Goal: Information Seeking & Learning: Learn about a topic

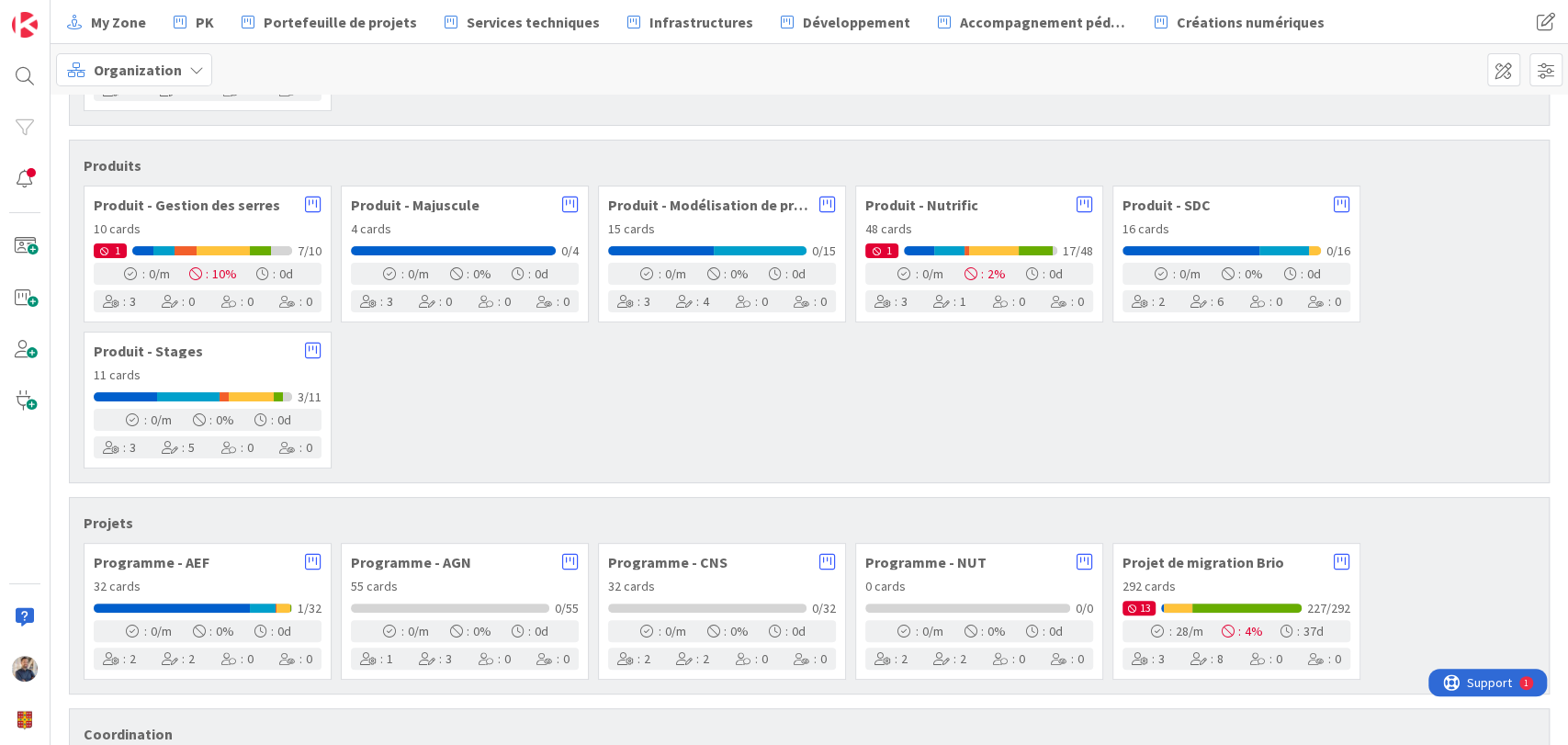
scroll to position [217, 0]
click at [1086, 195] on icon at bounding box center [1085, 203] width 16 height 18
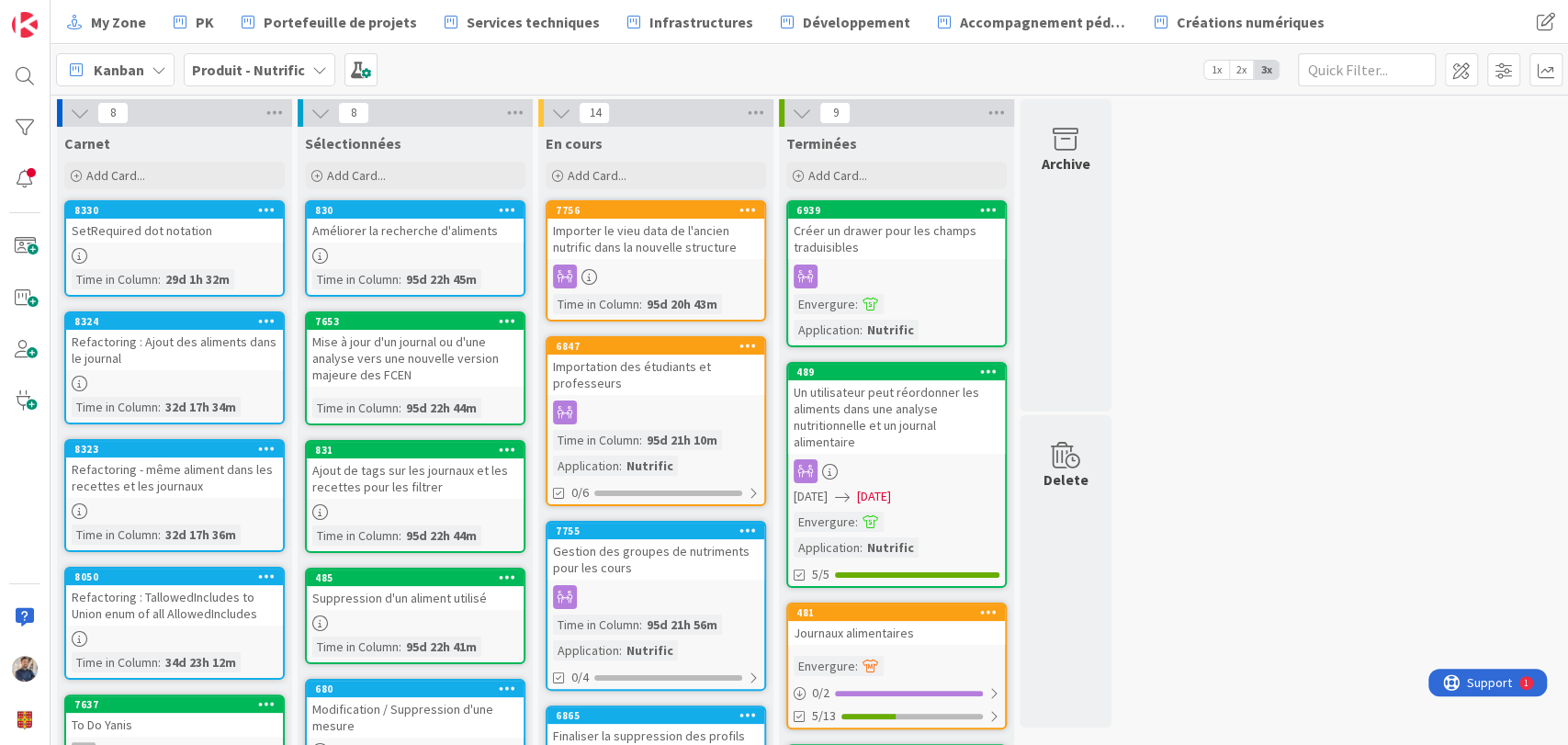
click at [125, 66] on span "Kanban" at bounding box center [119, 69] width 51 height 22
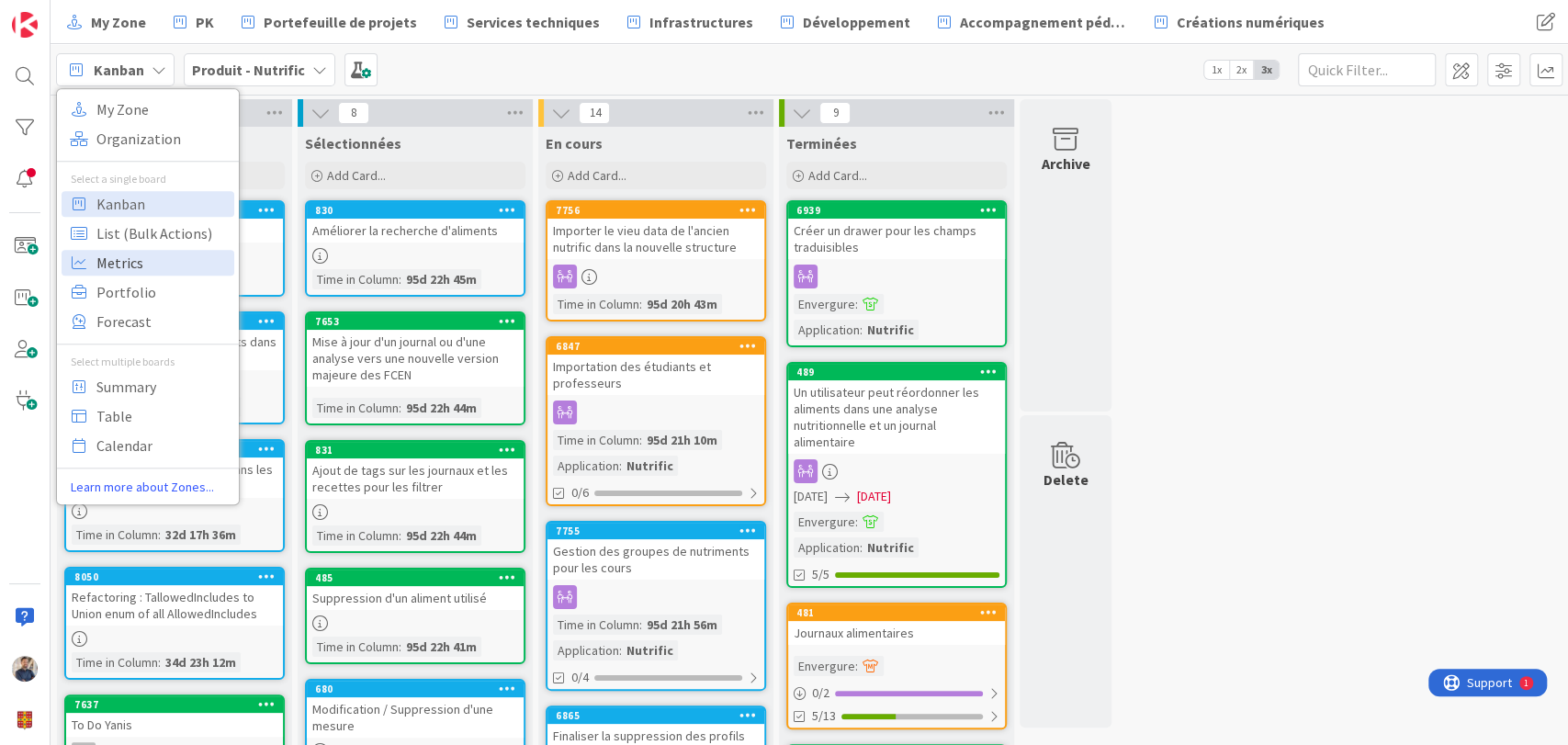
click at [149, 273] on span "Metrics" at bounding box center [163, 262] width 132 height 28
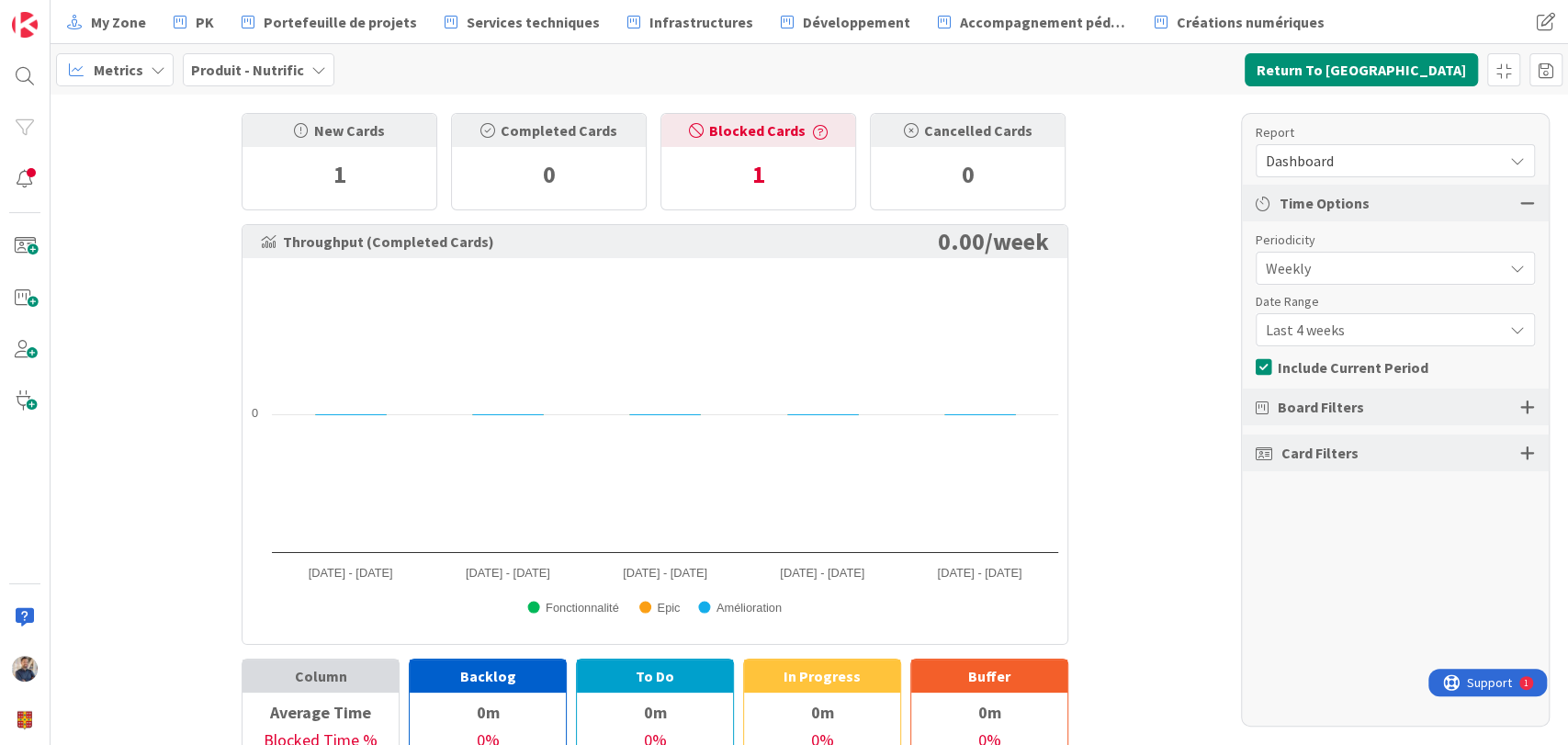
click at [1370, 158] on span "Dashboard" at bounding box center [1380, 161] width 228 height 26
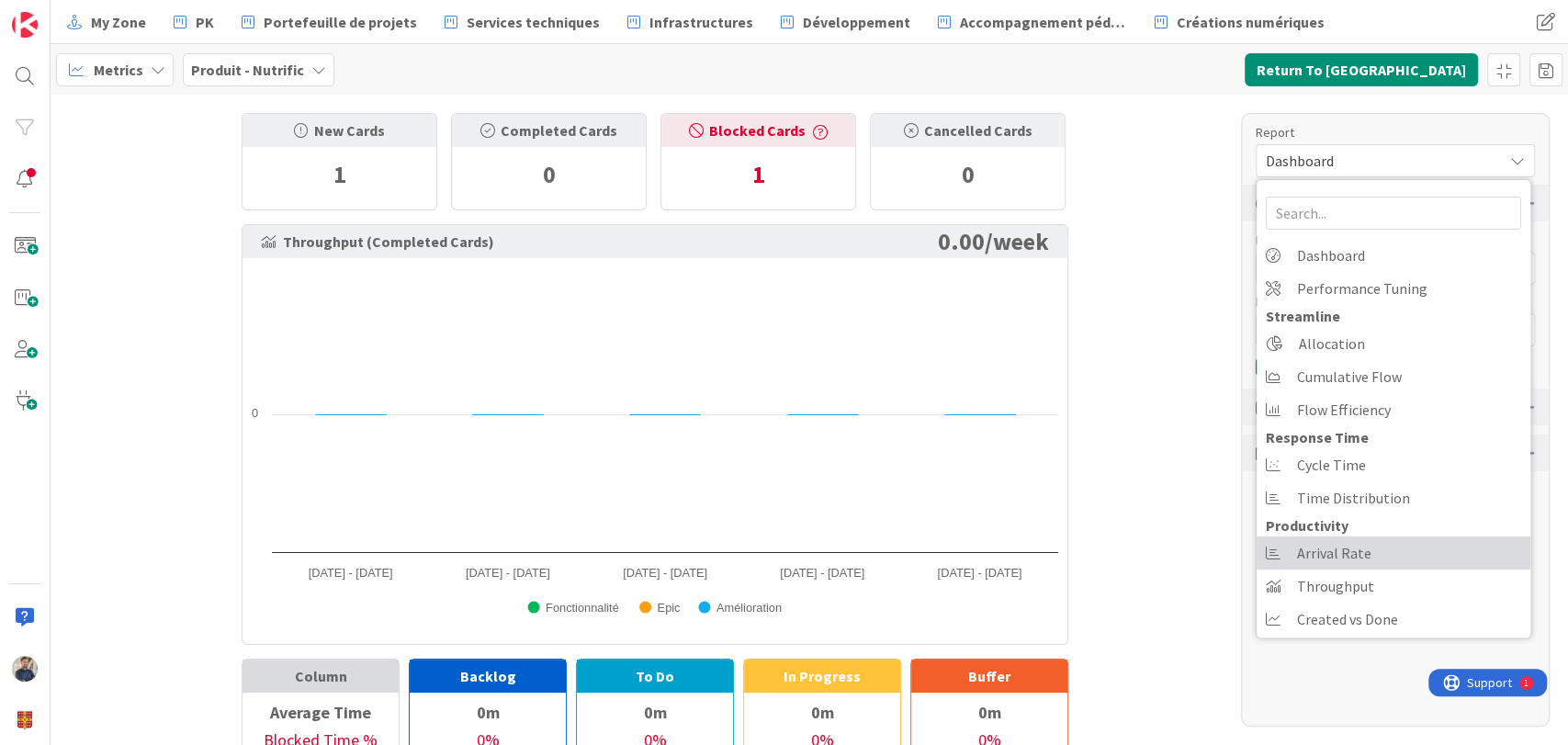
click at [1350, 539] on span "Arrival Rate" at bounding box center [1334, 553] width 75 height 28
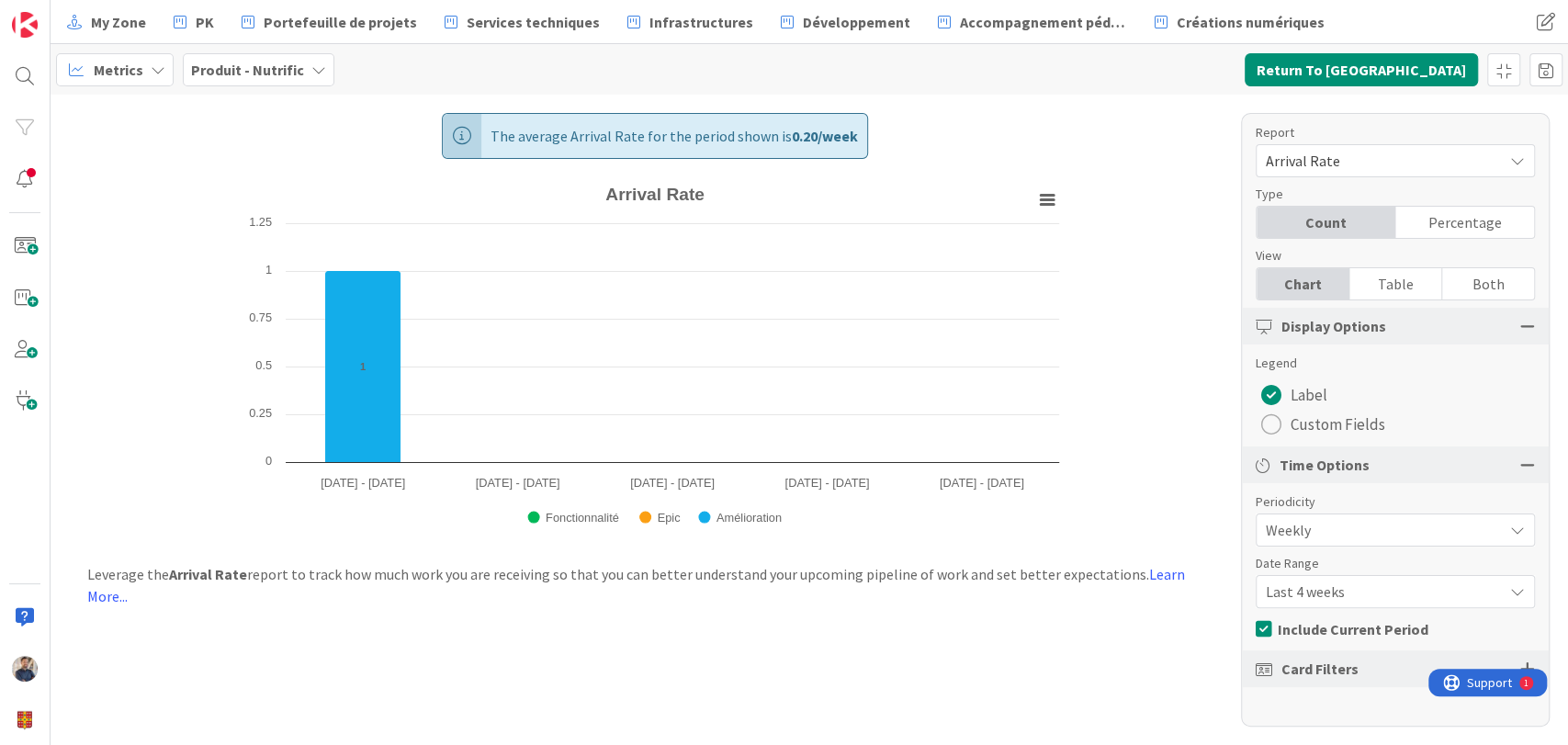
click at [1376, 596] on span "Last 4 weeks" at bounding box center [1380, 592] width 228 height 26
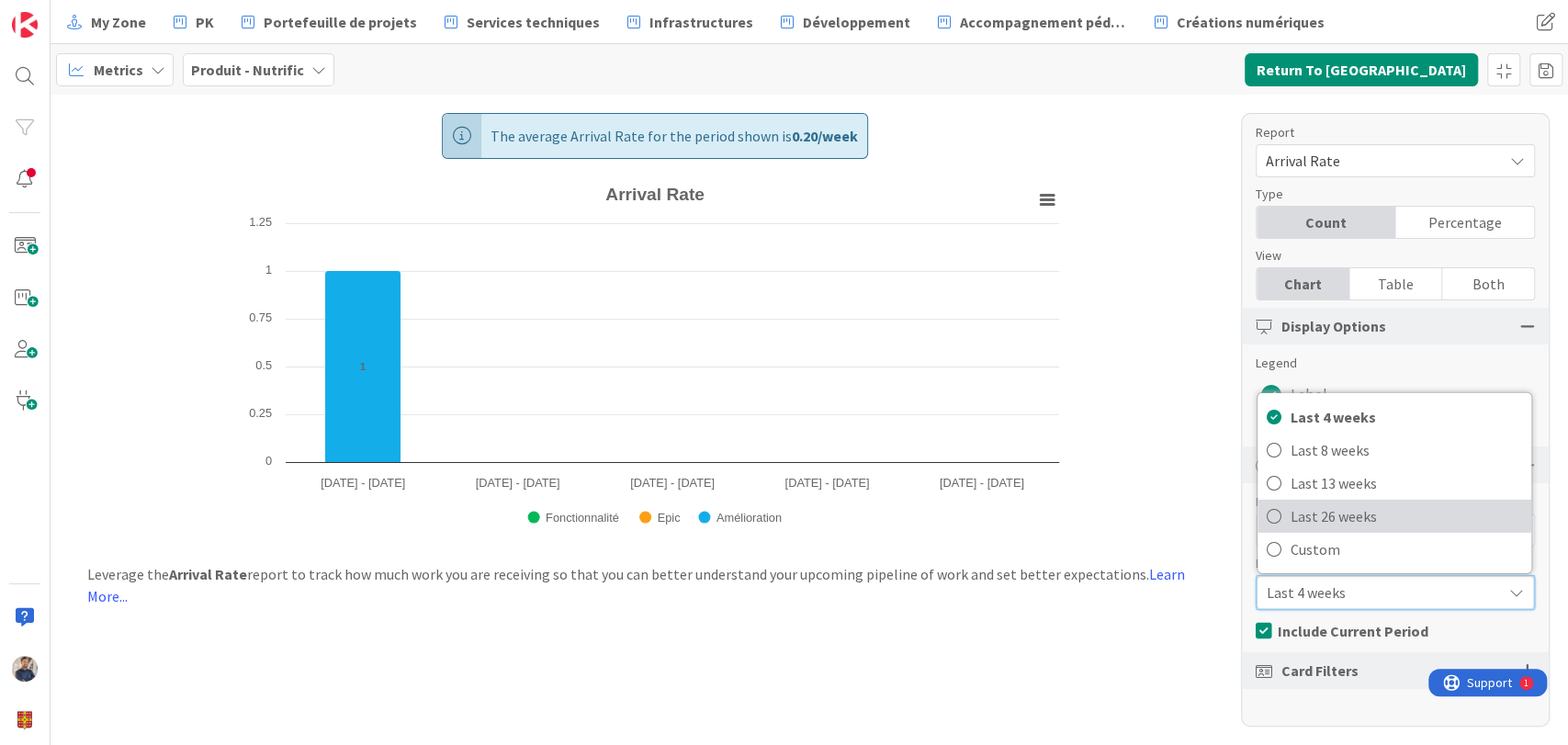
click at [1342, 513] on span "Last 26 weeks" at bounding box center [1407, 516] width 232 height 28
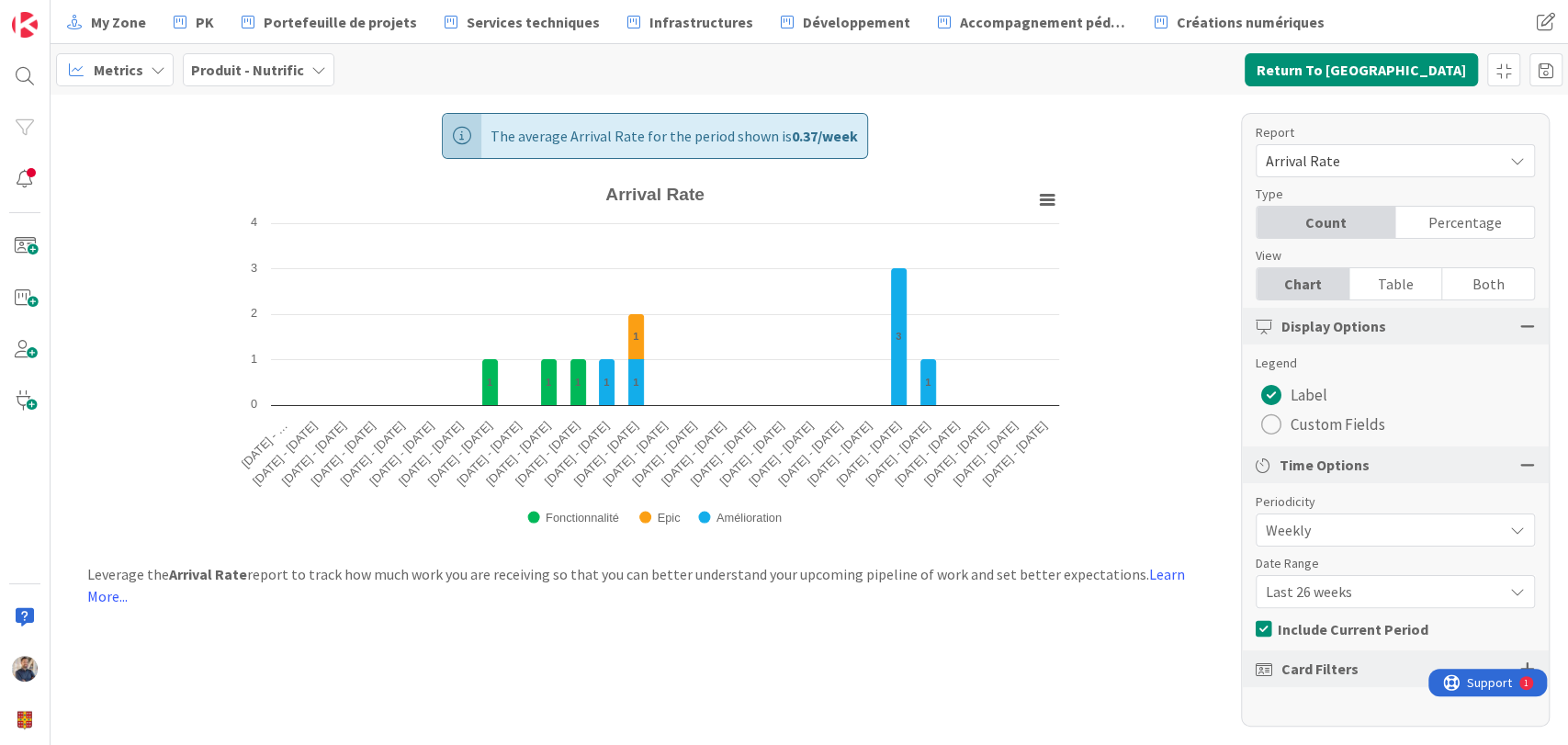
click at [261, 74] on b "Produit - Nutrific" at bounding box center [248, 69] width 113 height 18
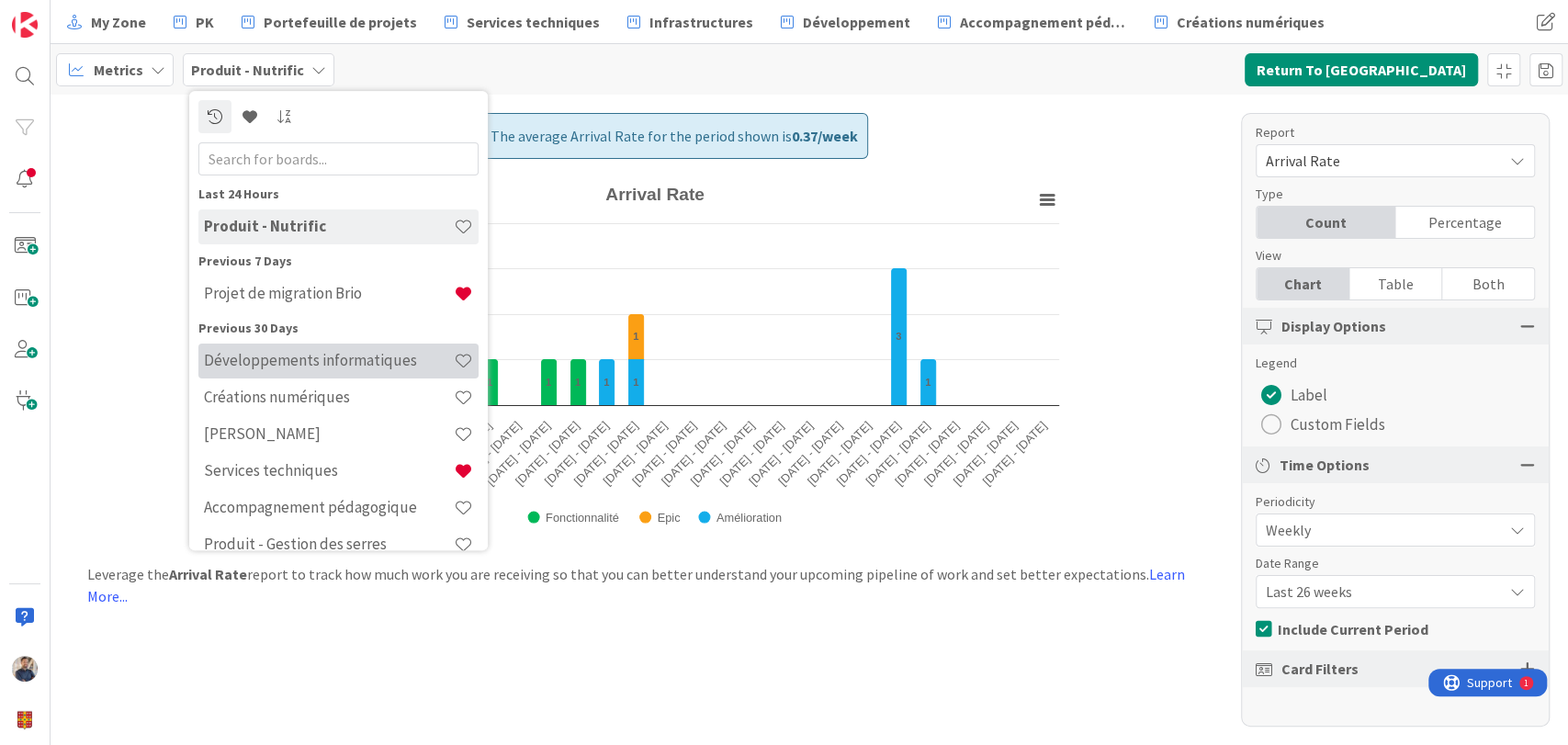
click at [352, 359] on h4 "Développements informatiques" at bounding box center [328, 361] width 250 height 18
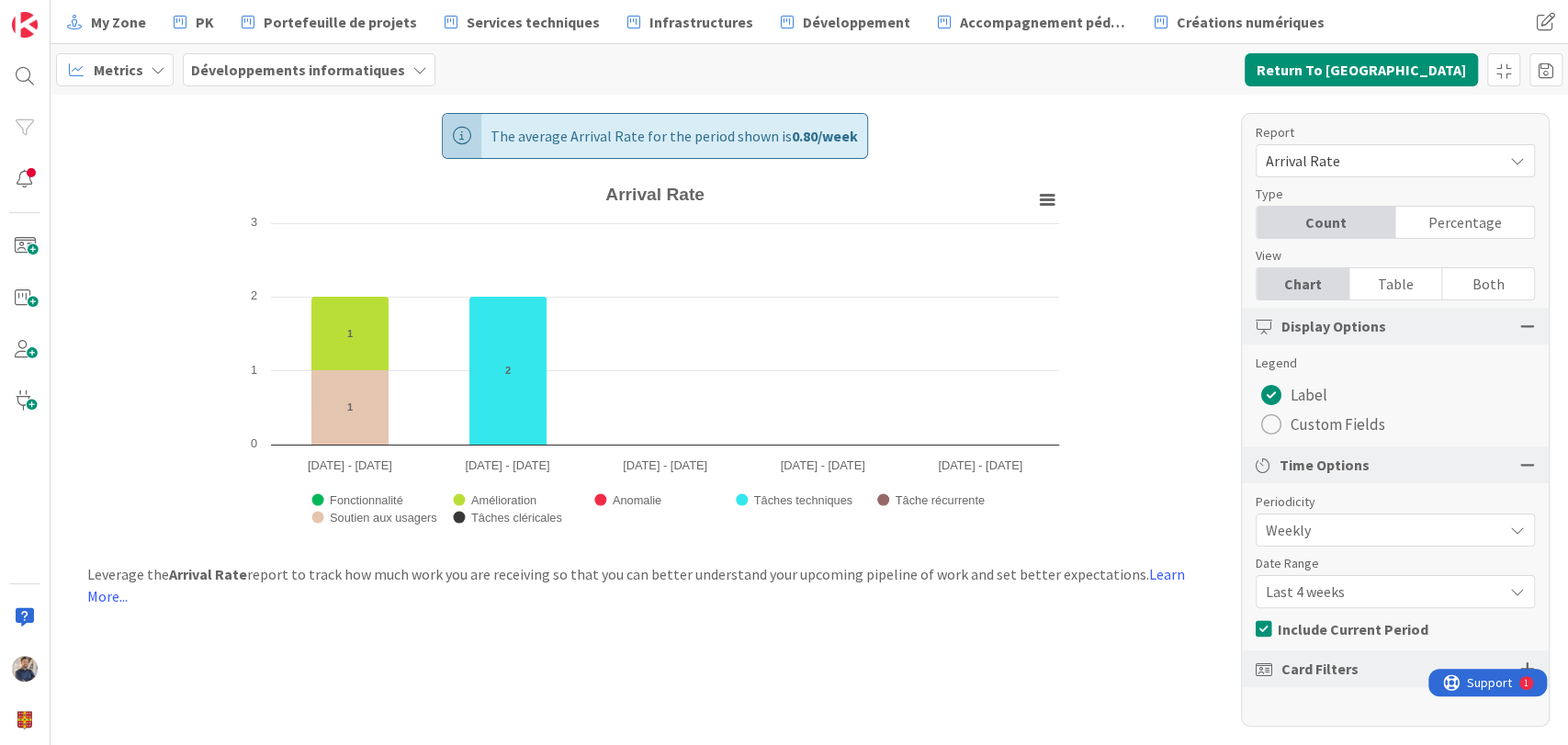
click at [1411, 143] on div "Report Arrival Rate Dashboard Performance Tuning Streamline Allocation Cumulati…" at bounding box center [1396, 150] width 280 height 55
click at [1401, 158] on span "Arrival Rate" at bounding box center [1380, 161] width 228 height 26
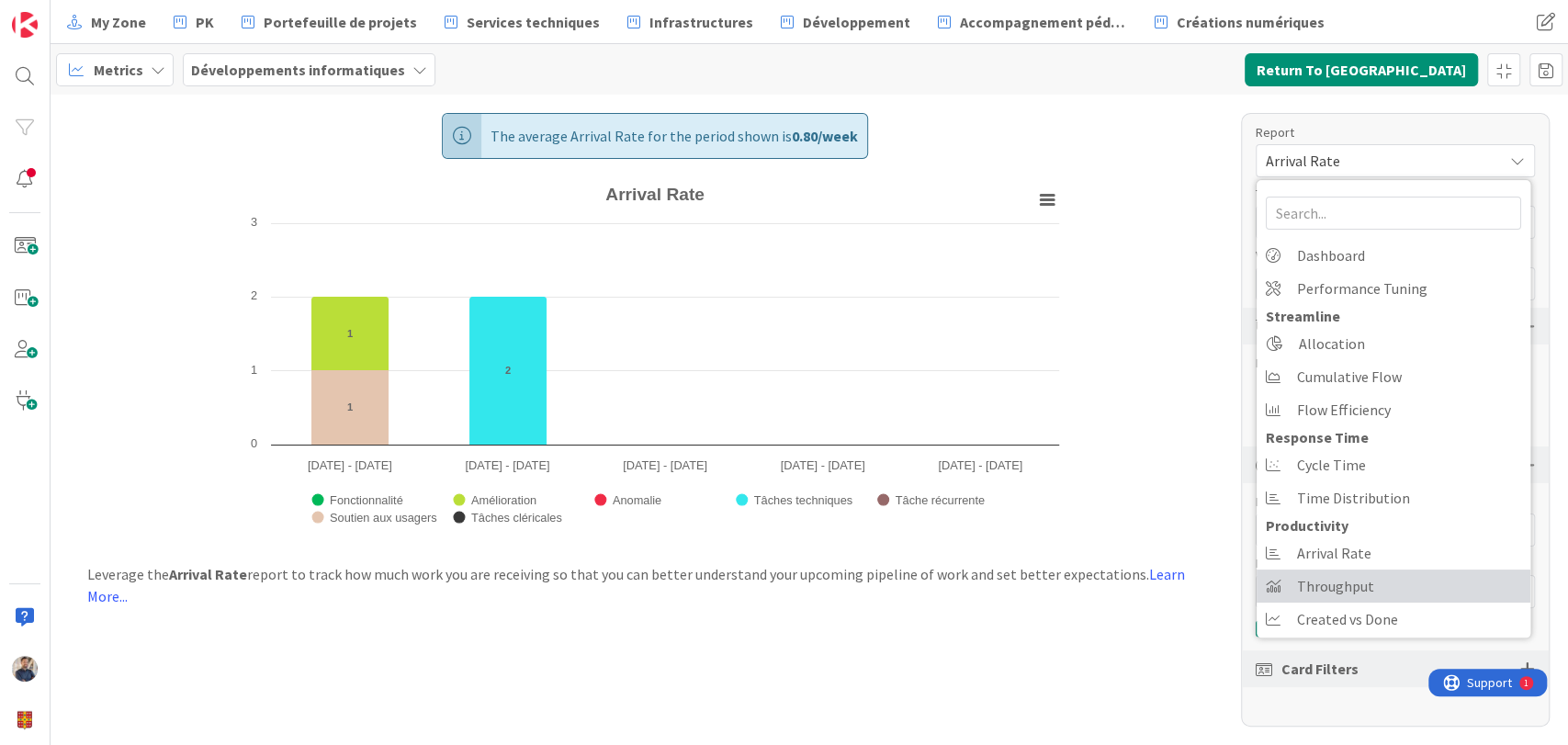
click at [1339, 583] on span "Throughput" at bounding box center [1335, 586] width 78 height 28
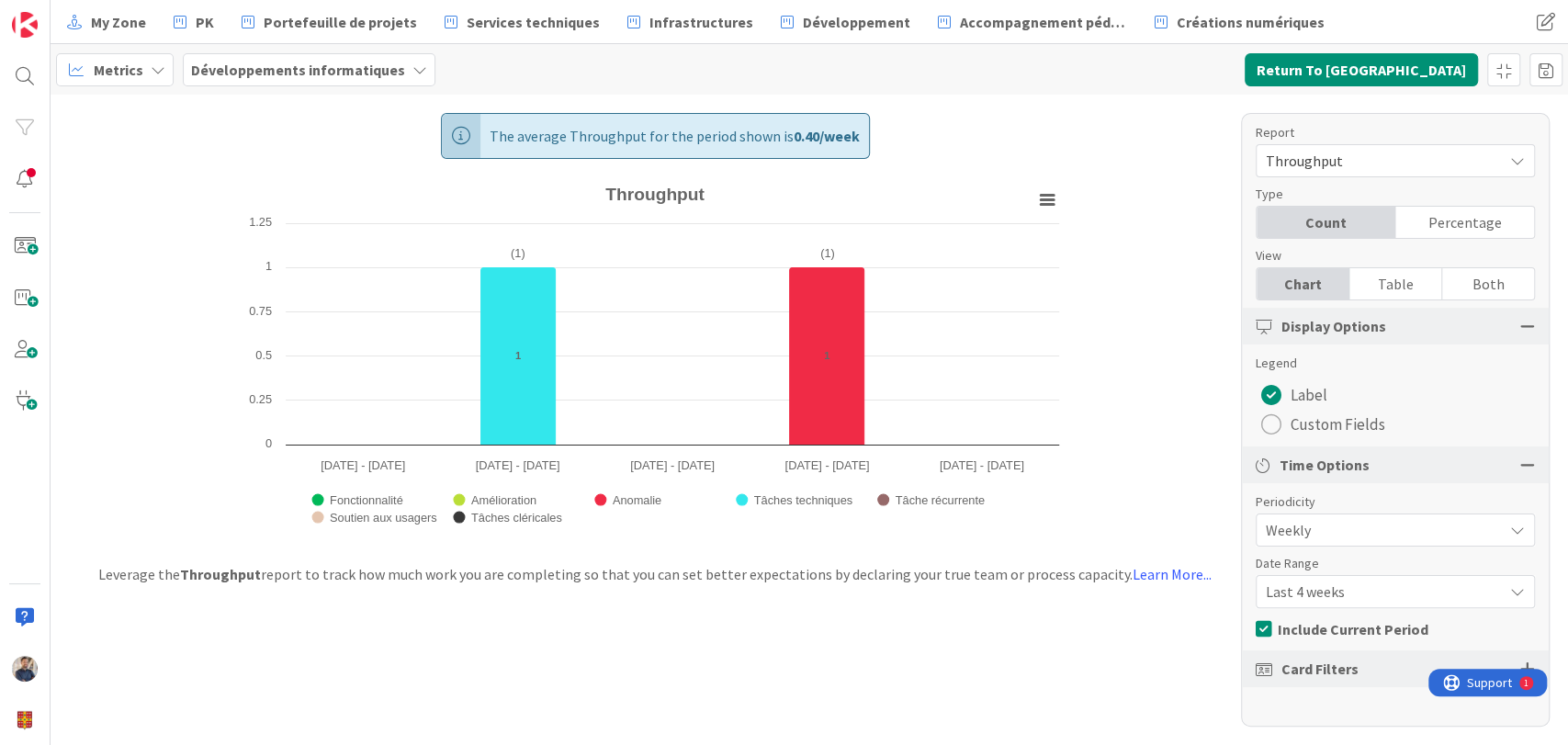
click at [1322, 584] on span "Last 4 weeks" at bounding box center [1380, 592] width 228 height 26
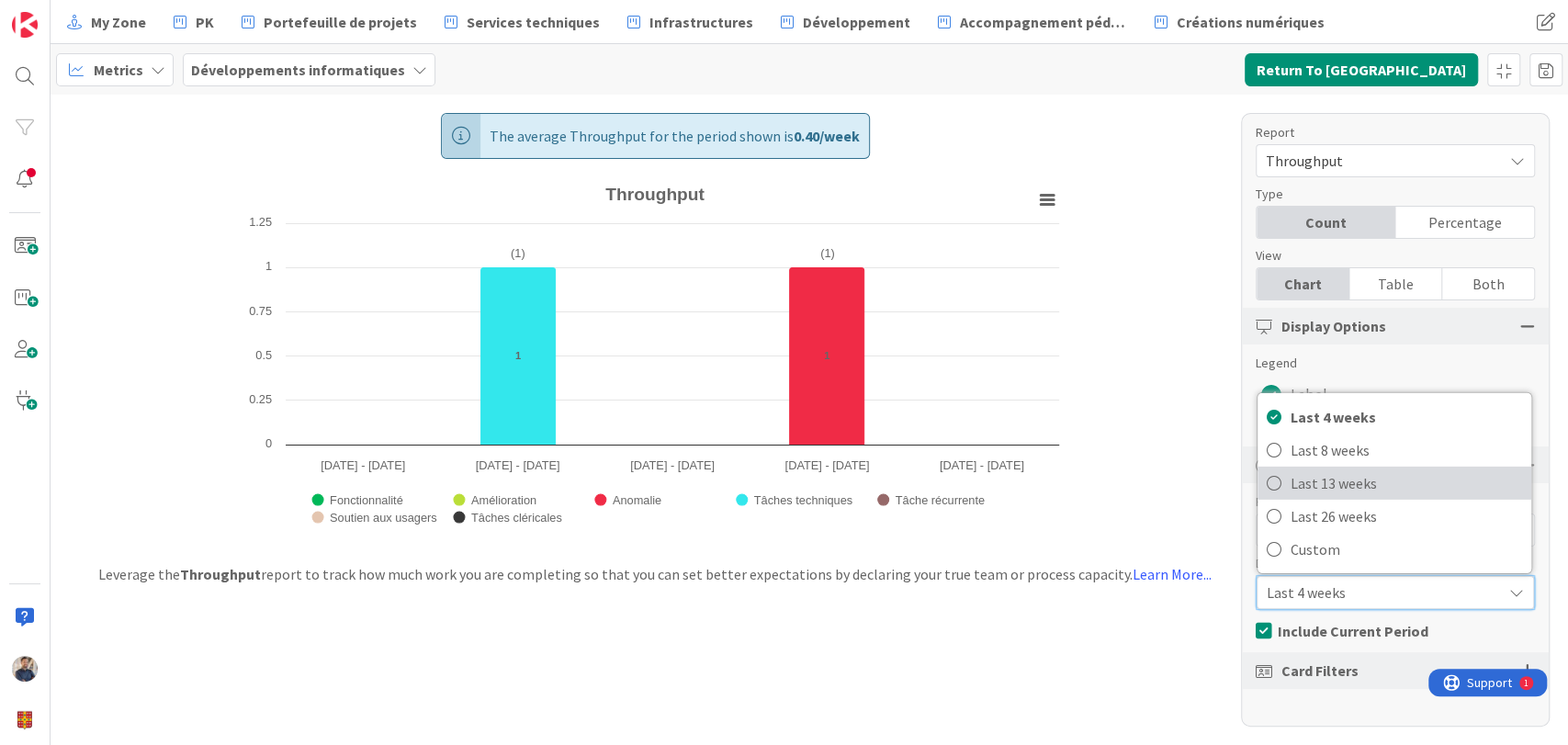
click at [1334, 481] on span "Last 13 weeks" at bounding box center [1407, 483] width 232 height 28
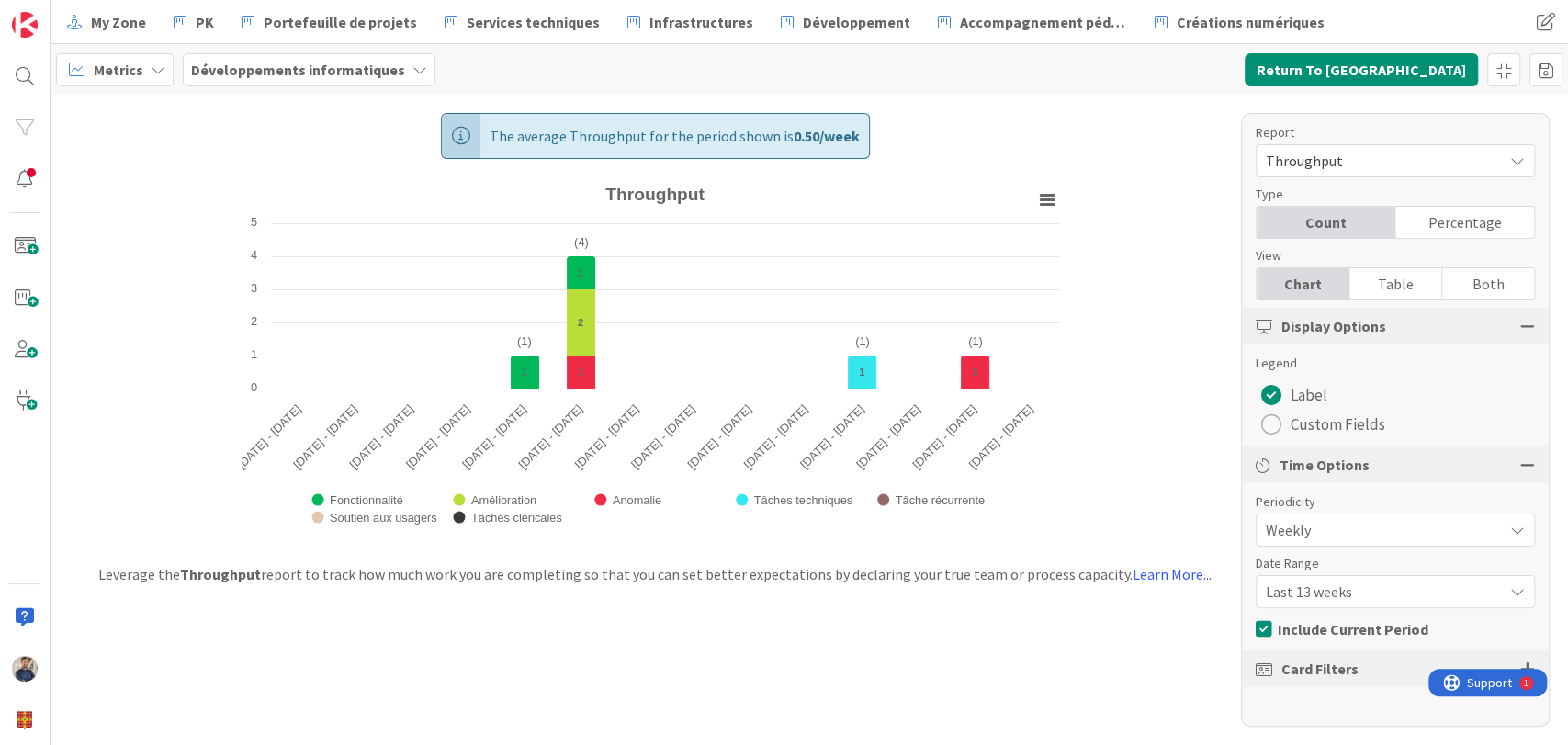
click at [1126, 424] on div "The average Throughput for the period shown is 0.50 / week Created with Highcha…" at bounding box center [810, 420] width 1518 height 651
click at [1386, 165] on span "Throughput" at bounding box center [1380, 161] width 228 height 26
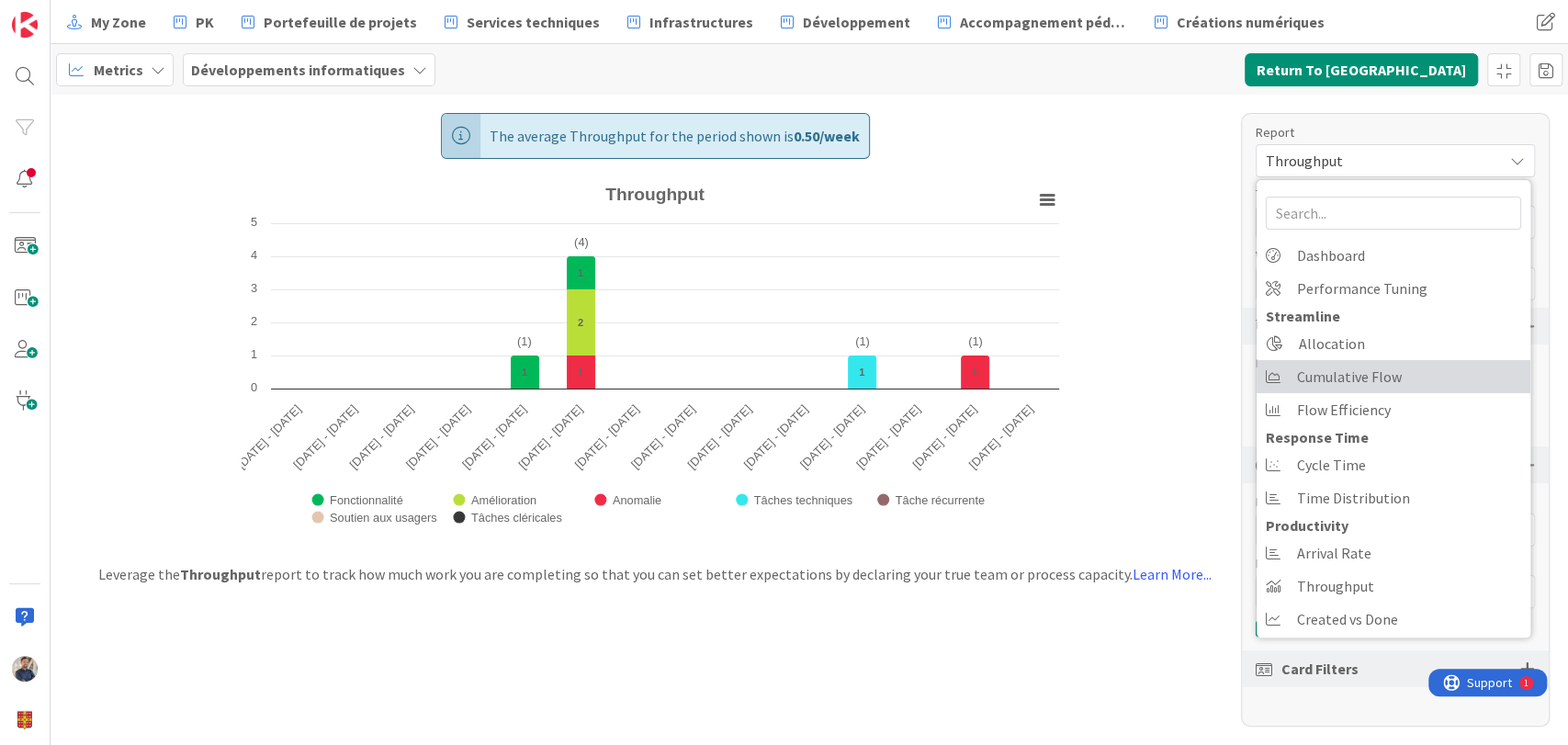
click at [1383, 388] on span "Cumulative Flow" at bounding box center [1349, 376] width 104 height 28
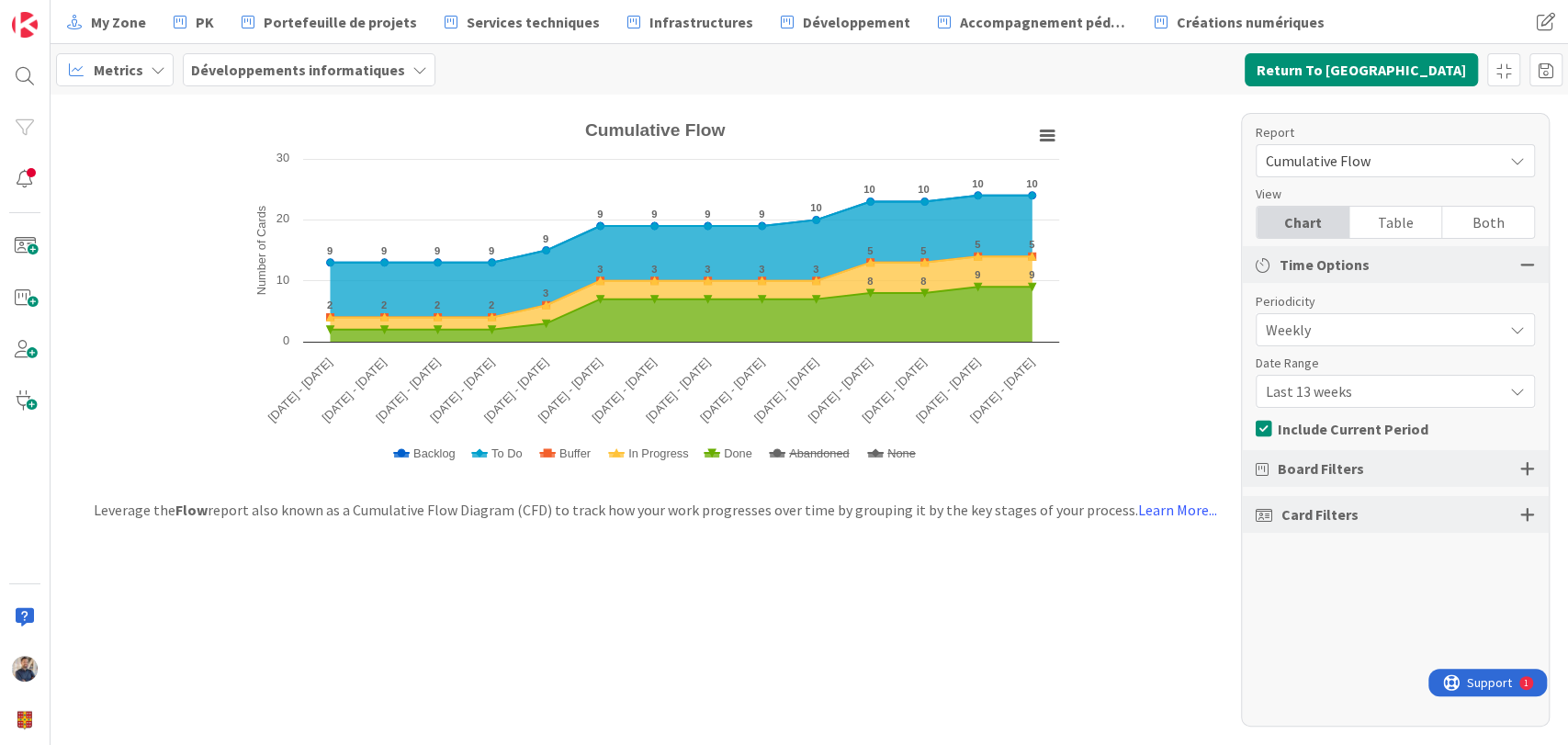
click at [1389, 156] on span "Cumulative Flow" at bounding box center [1380, 161] width 228 height 26
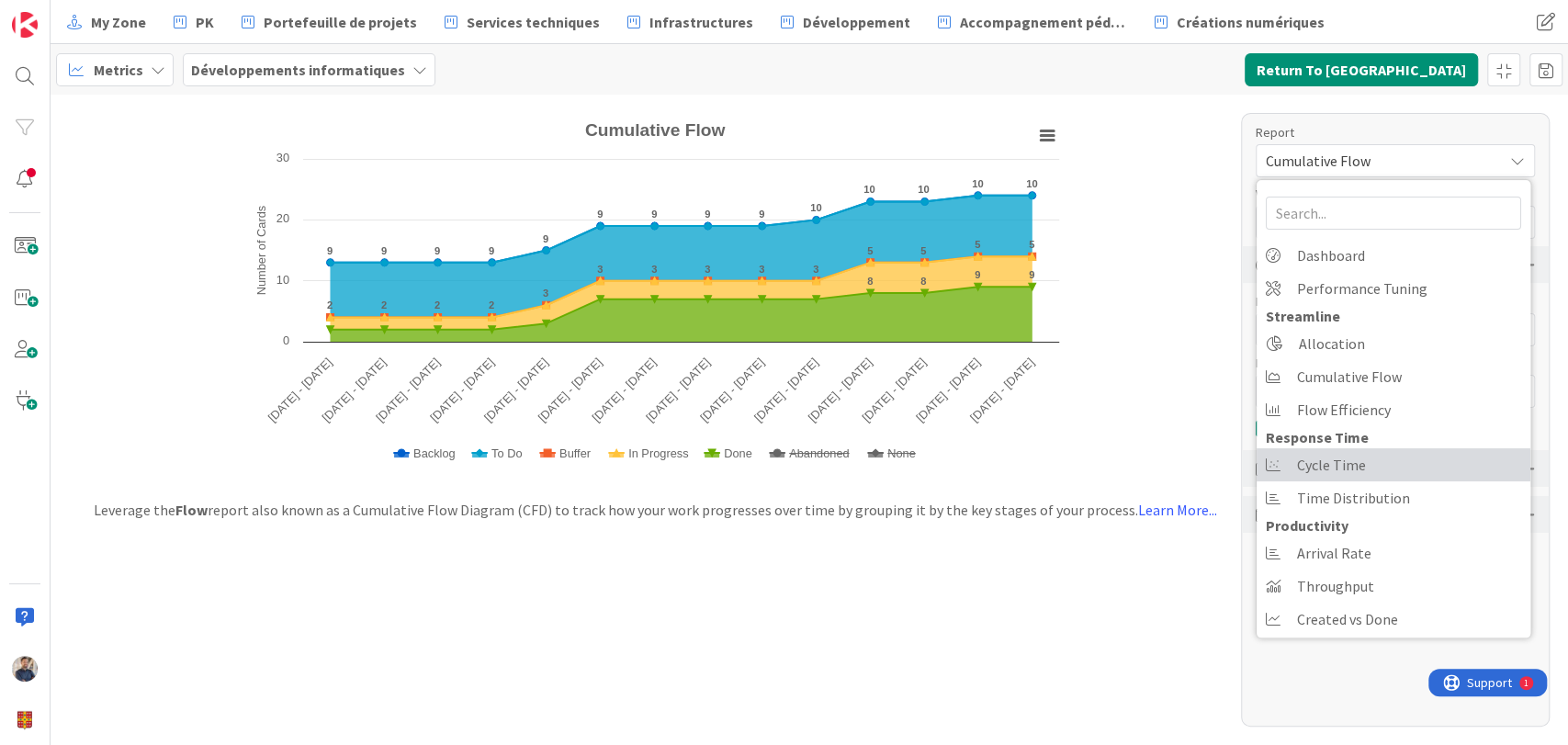
click at [1339, 465] on span "Cycle Time" at bounding box center [1332, 464] width 69 height 28
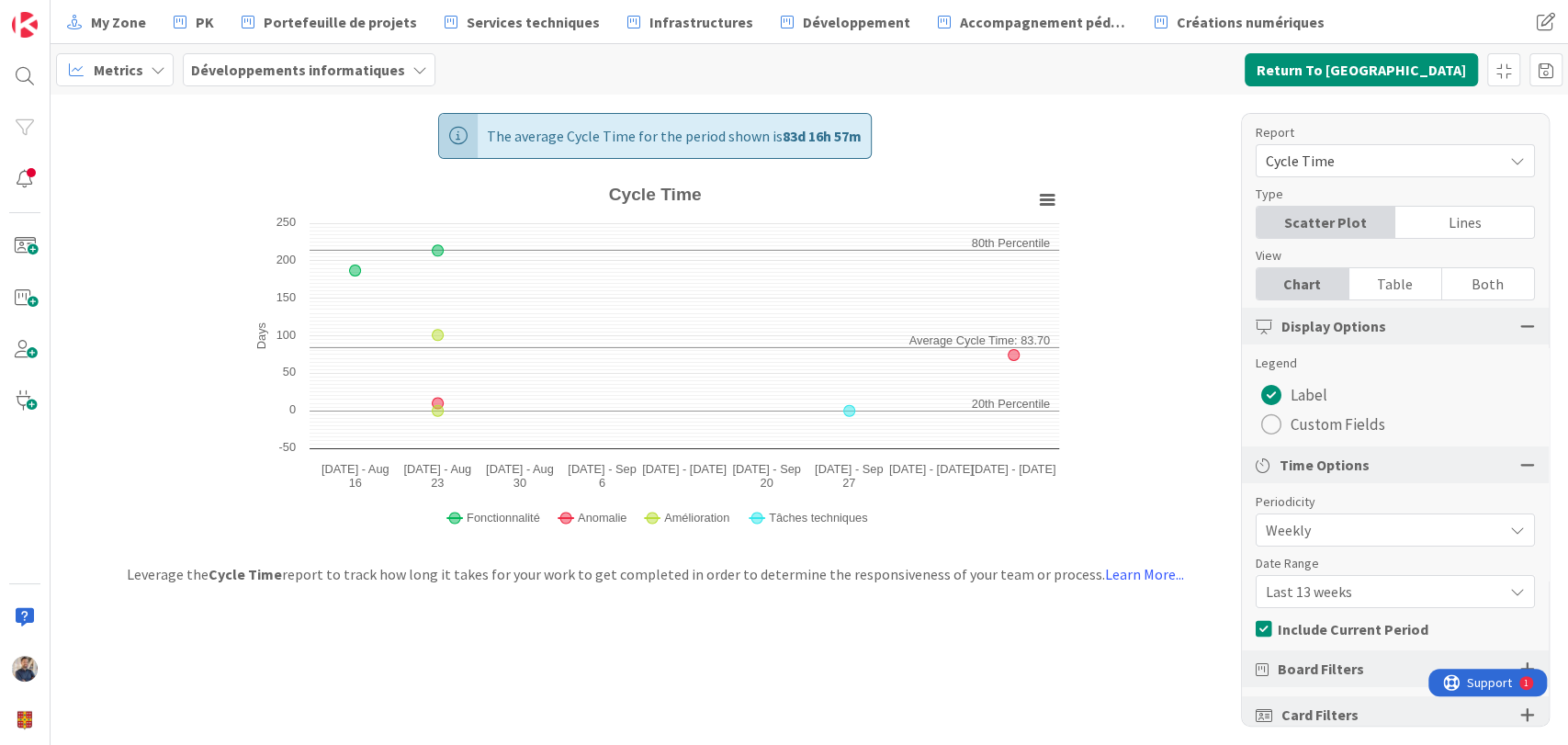
click at [138, 76] on span "Metrics" at bounding box center [119, 69] width 50 height 22
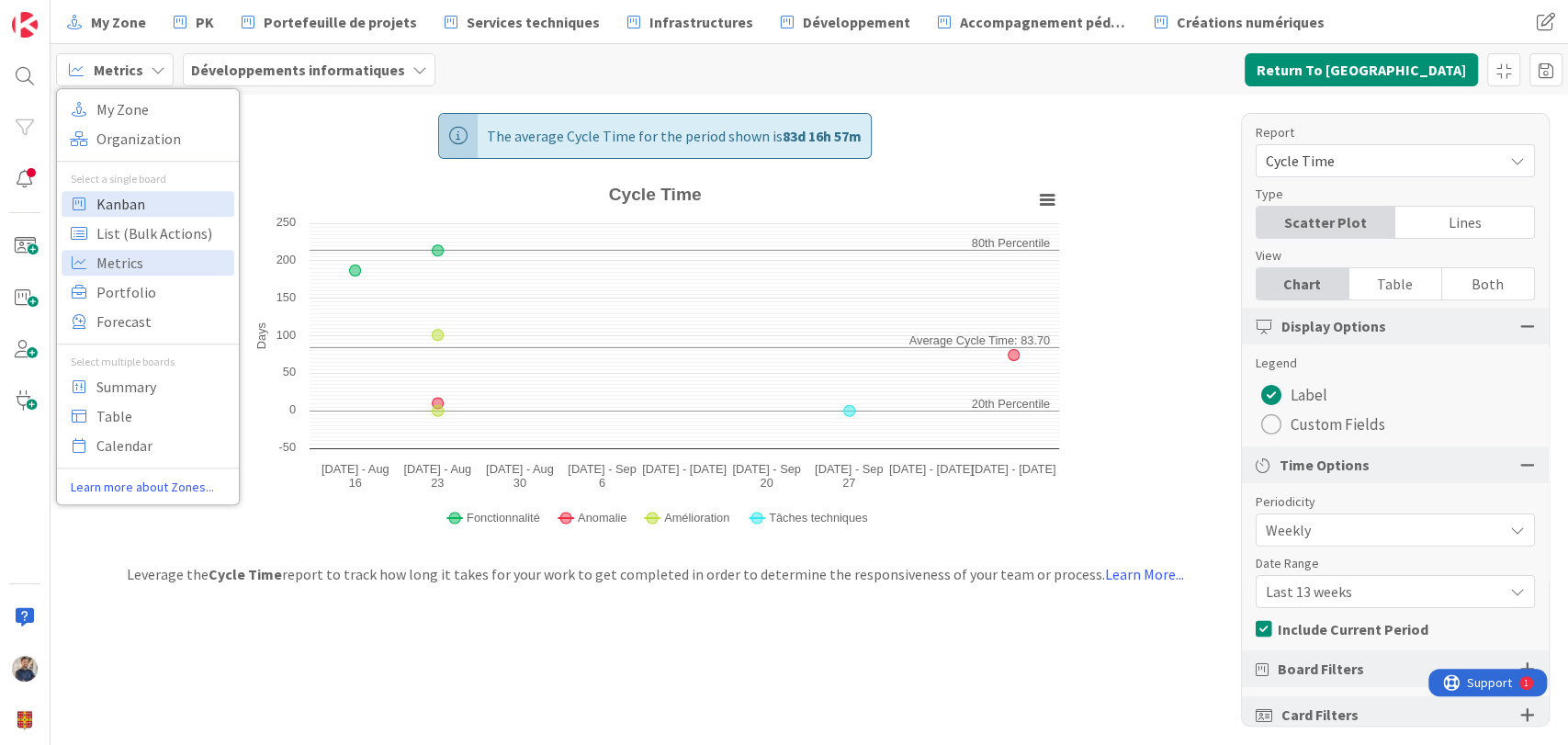
click at [125, 200] on span "Kanban" at bounding box center [163, 204] width 132 height 28
